Goal: Communication & Community: Ask a question

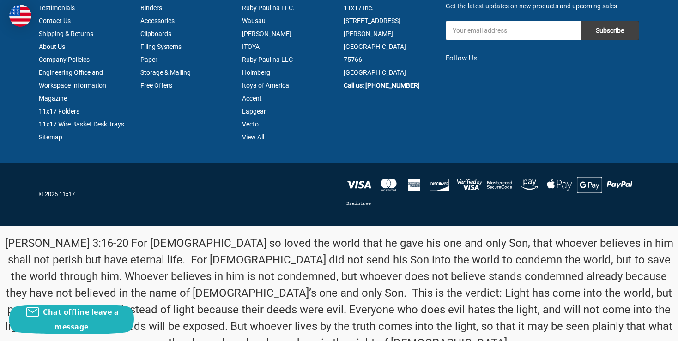
scroll to position [2367, 0]
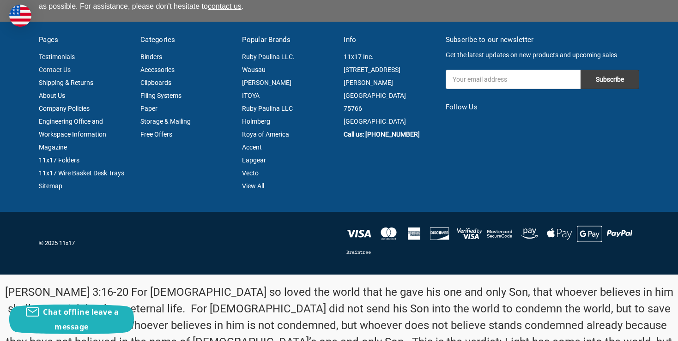
click at [58, 66] on link "Contact Us" at bounding box center [55, 69] width 32 height 7
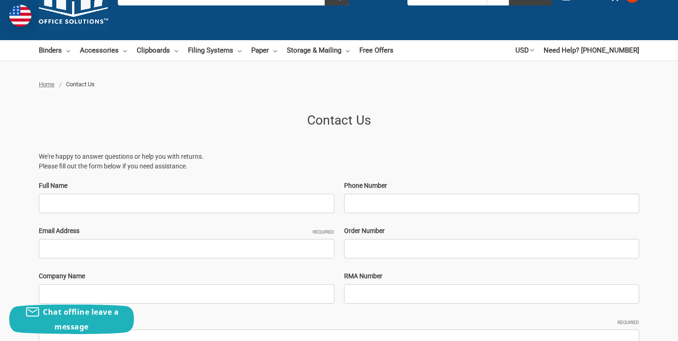
scroll to position [97, 0]
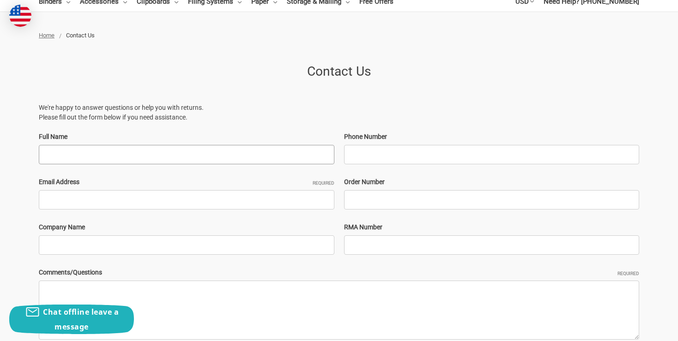
click at [132, 154] on input "Full Name" at bounding box center [187, 154] width 296 height 19
type input "[PERSON_NAME]"
type input "9039190004"
type input "[PERSON_NAME][EMAIL_ADDRESS][DOMAIN_NAME]"
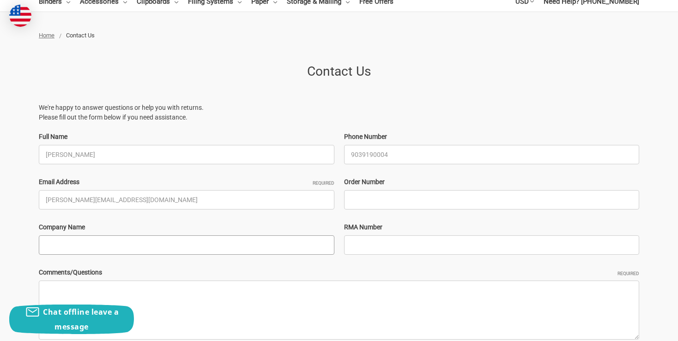
type input "GSC Enterprise Inc"
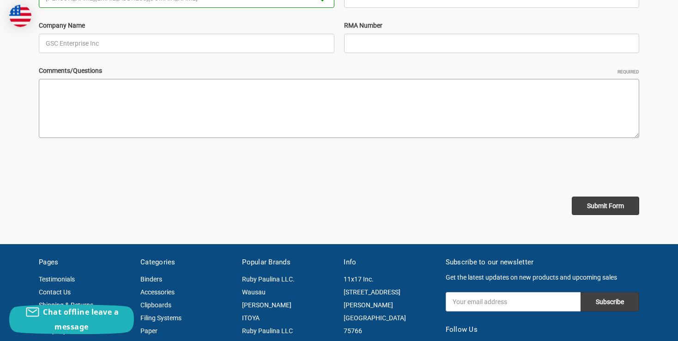
click at [104, 111] on textarea "Comments/Questions Required" at bounding box center [339, 108] width 600 height 59
paste textarea "Dear Sales Team, My name is [PERSON_NAME], and I am the Procurement Officer at …"
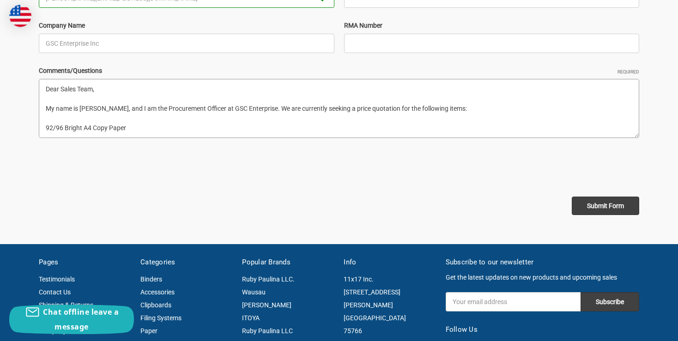
scroll to position [42, 0]
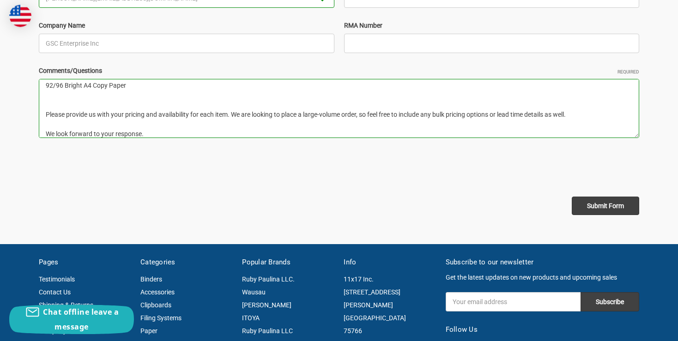
type textarea "Dear Sales Team, My name is [PERSON_NAME], and I am the Procurement Officer at …"
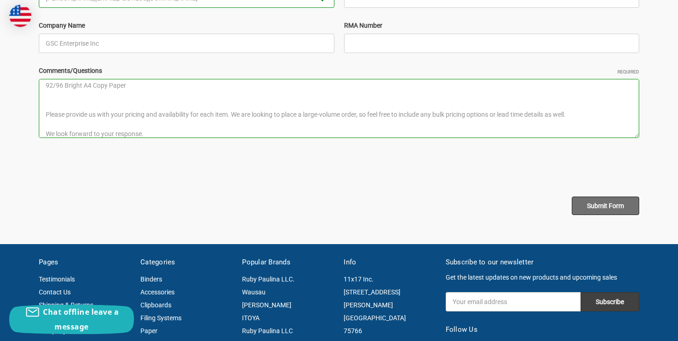
click at [611, 209] on input "Submit Form" at bounding box center [605, 206] width 67 height 18
